Goal: Information Seeking & Learning: Learn about a topic

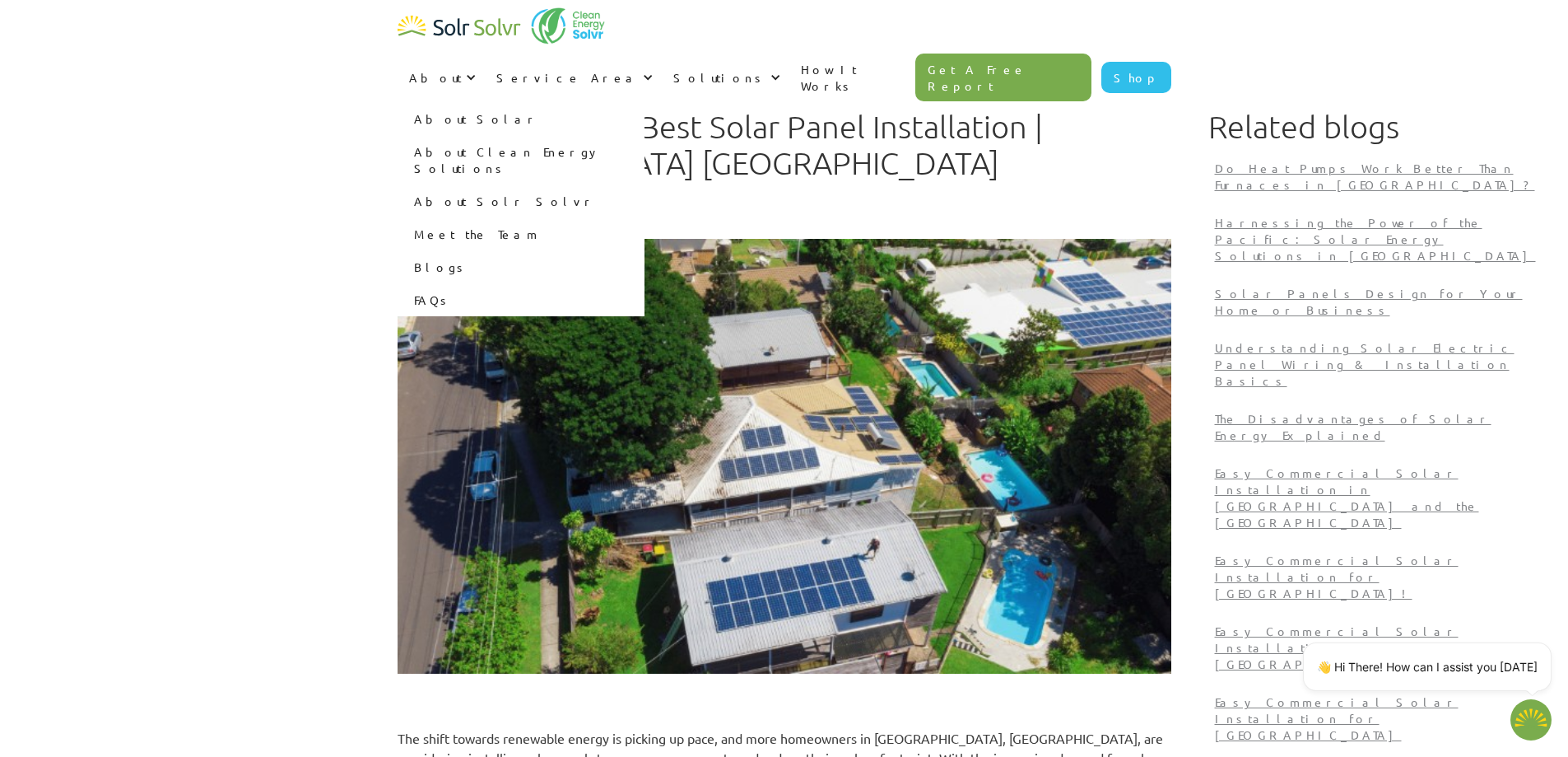
click at [645, 102] on link "About Solar" at bounding box center [521, 119] width 247 height 32
type textarea "x"
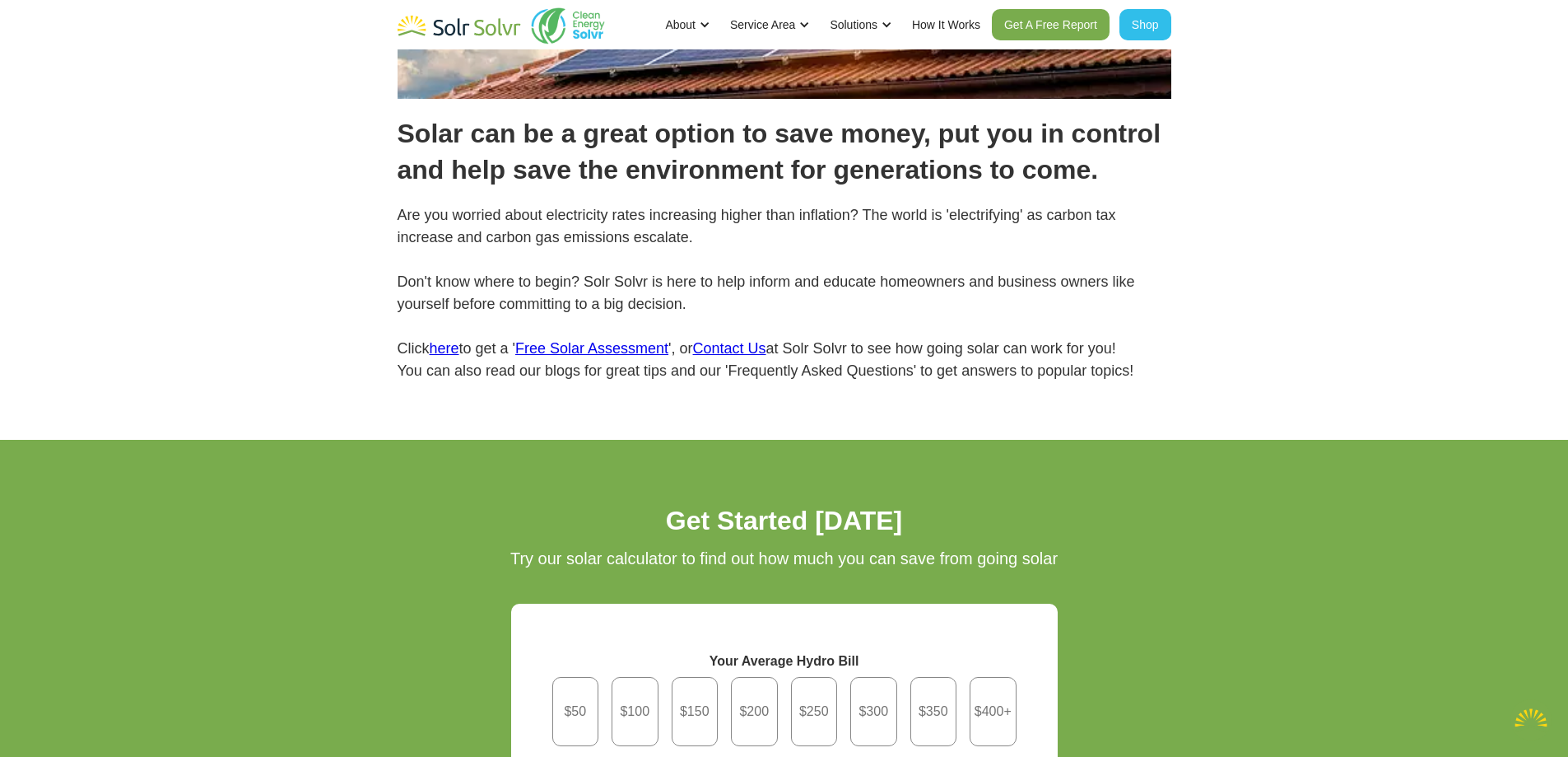
scroll to position [82, 0]
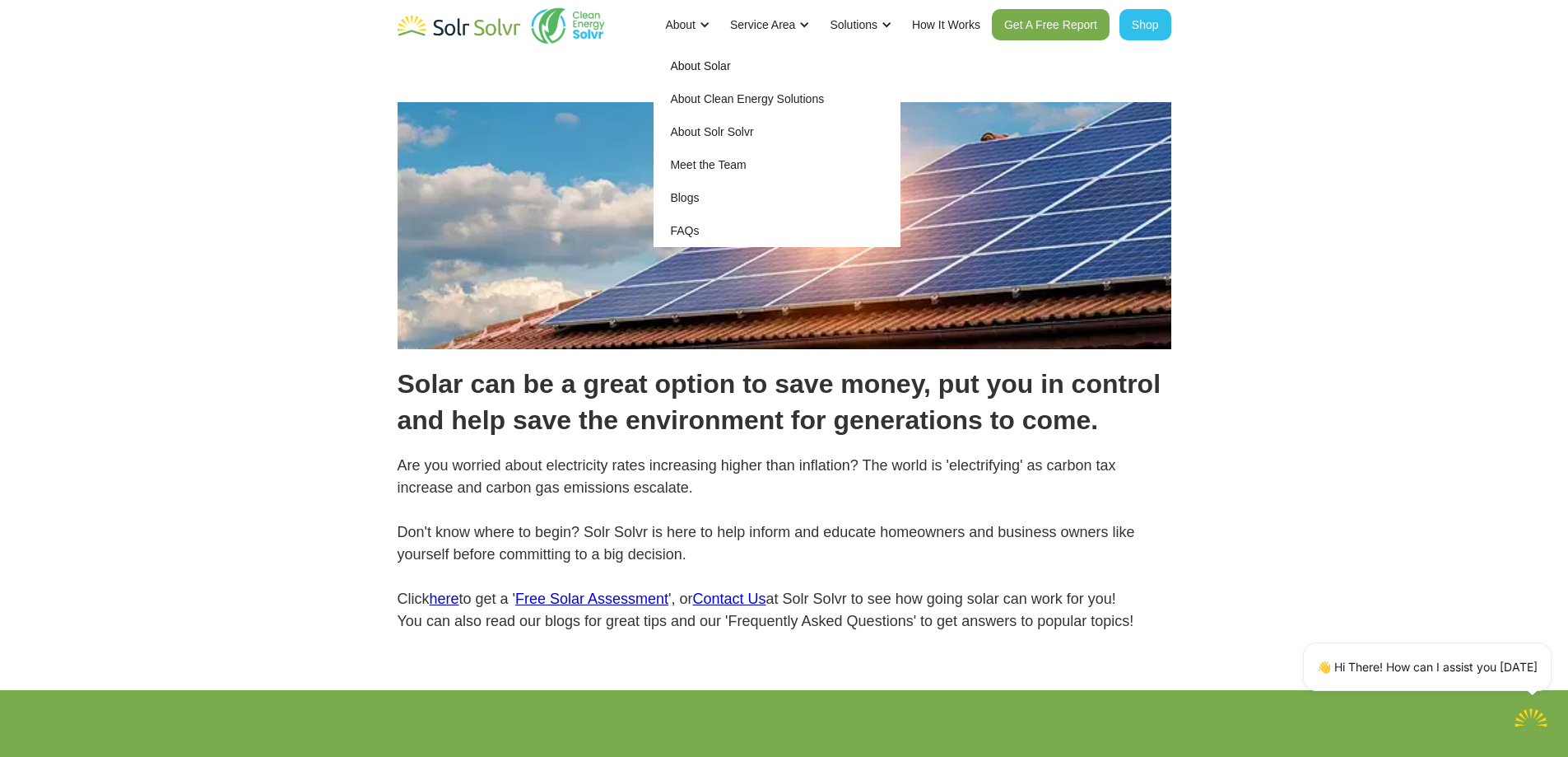
click at [704, 128] on link "About Solr Solvr" at bounding box center [777, 132] width 247 height 32
type textarea "x"
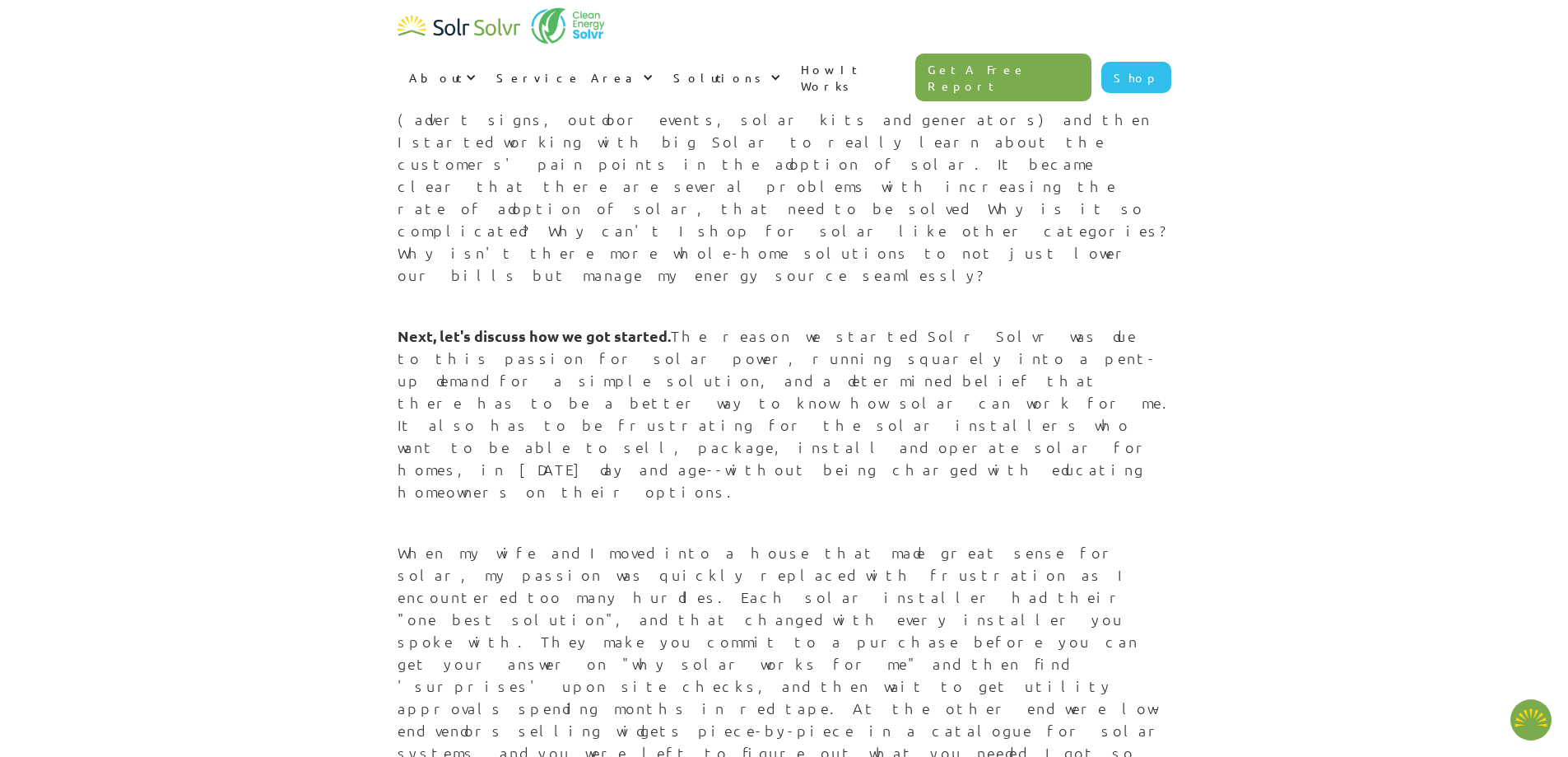
type textarea "x"
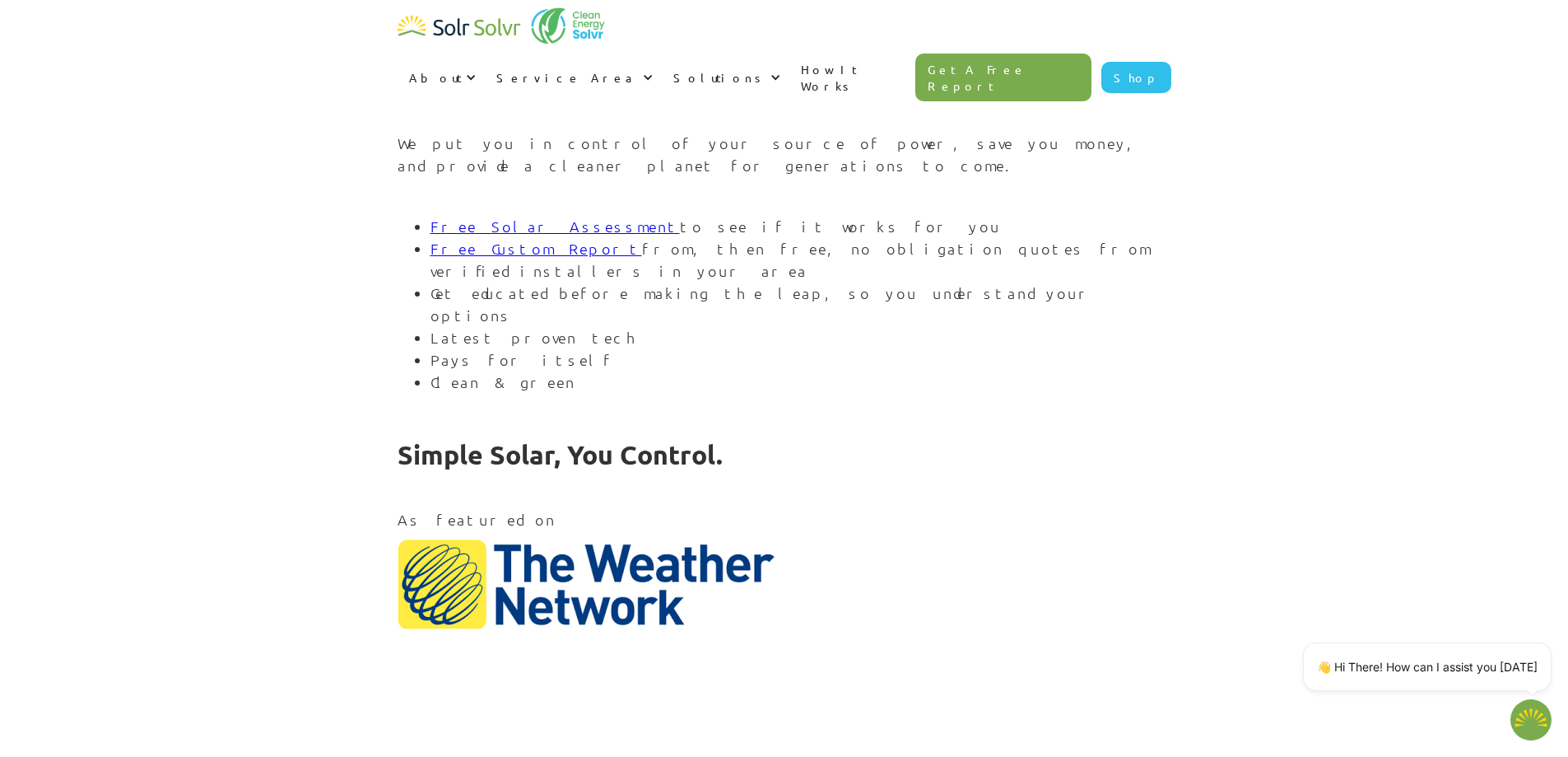
scroll to position [1987, 0]
